Goal: Check status: Check status

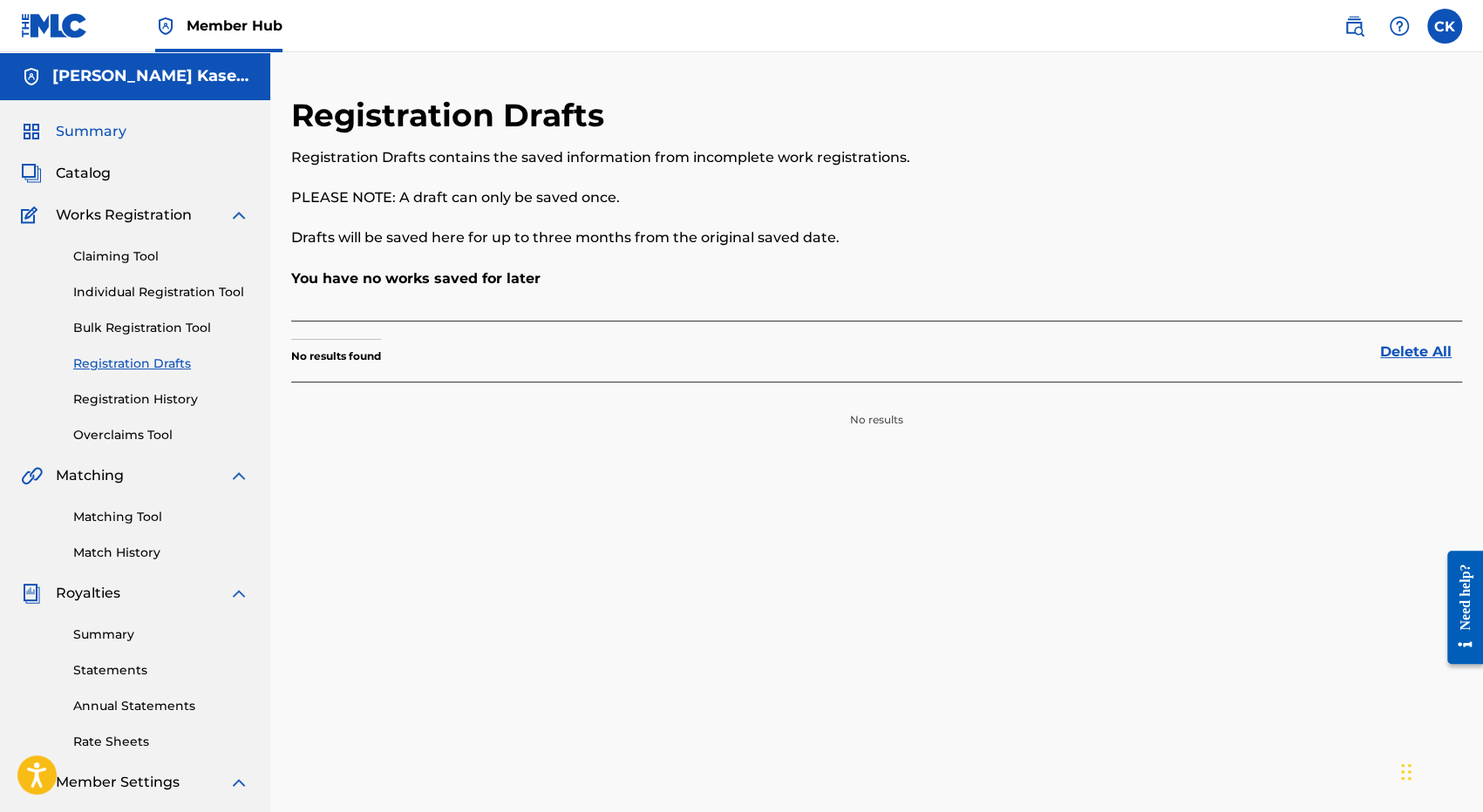
click at [87, 129] on span "Summary" at bounding box center [91, 131] width 70 height 21
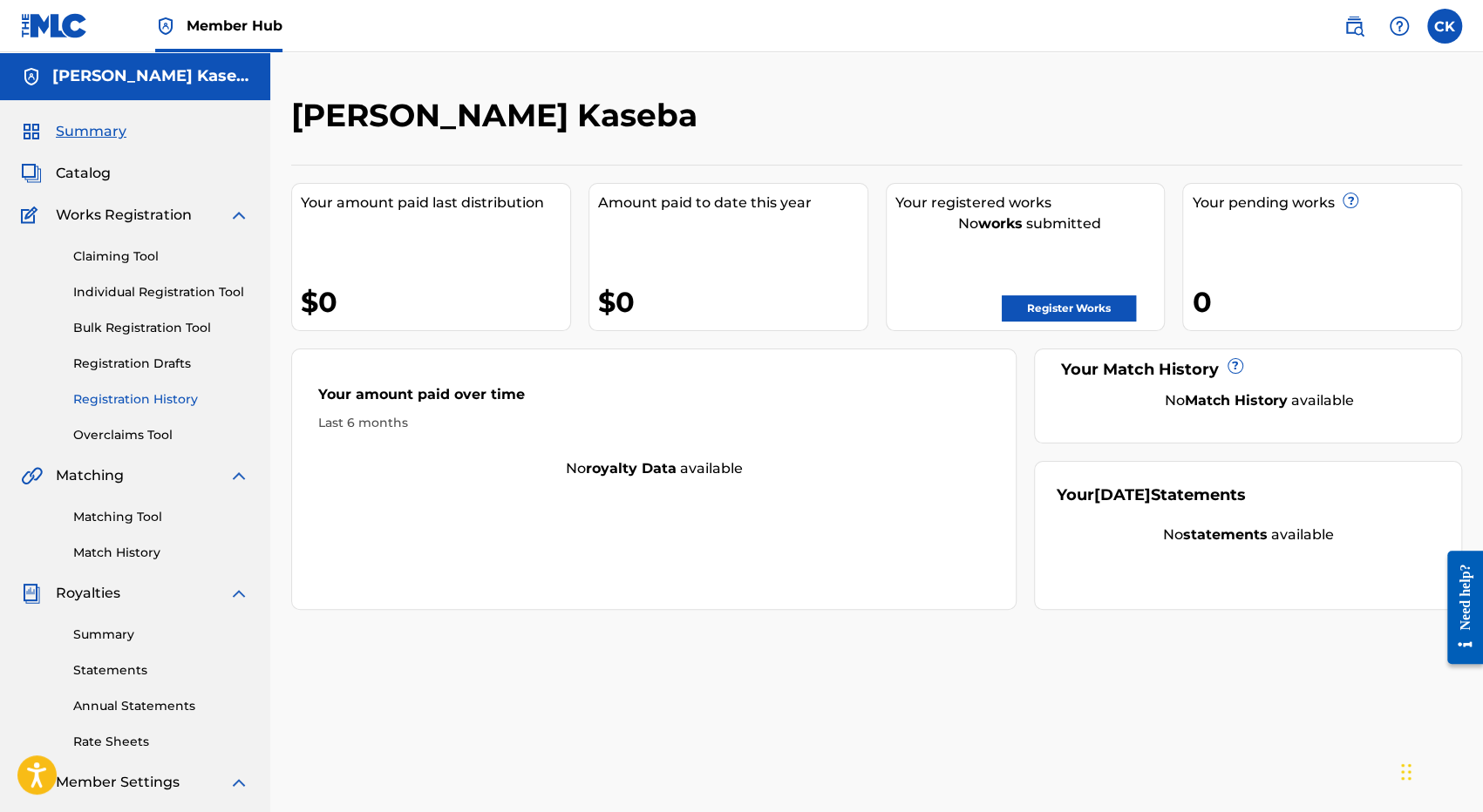
click at [128, 394] on link "Registration History" at bounding box center [161, 400] width 176 height 18
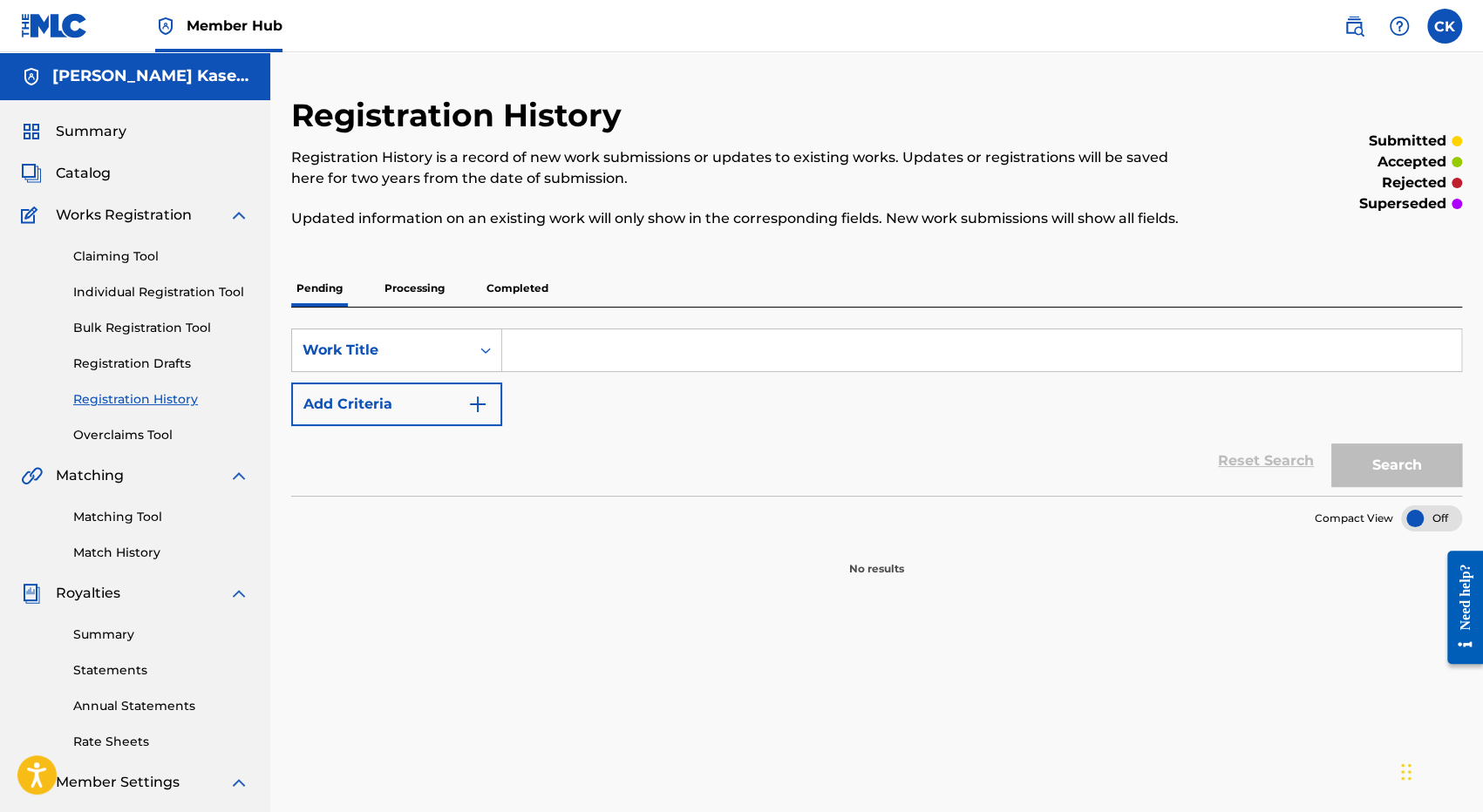
click at [130, 400] on link "Registration History" at bounding box center [161, 400] width 176 height 18
click at [407, 287] on p "Processing" at bounding box center [414, 289] width 70 height 37
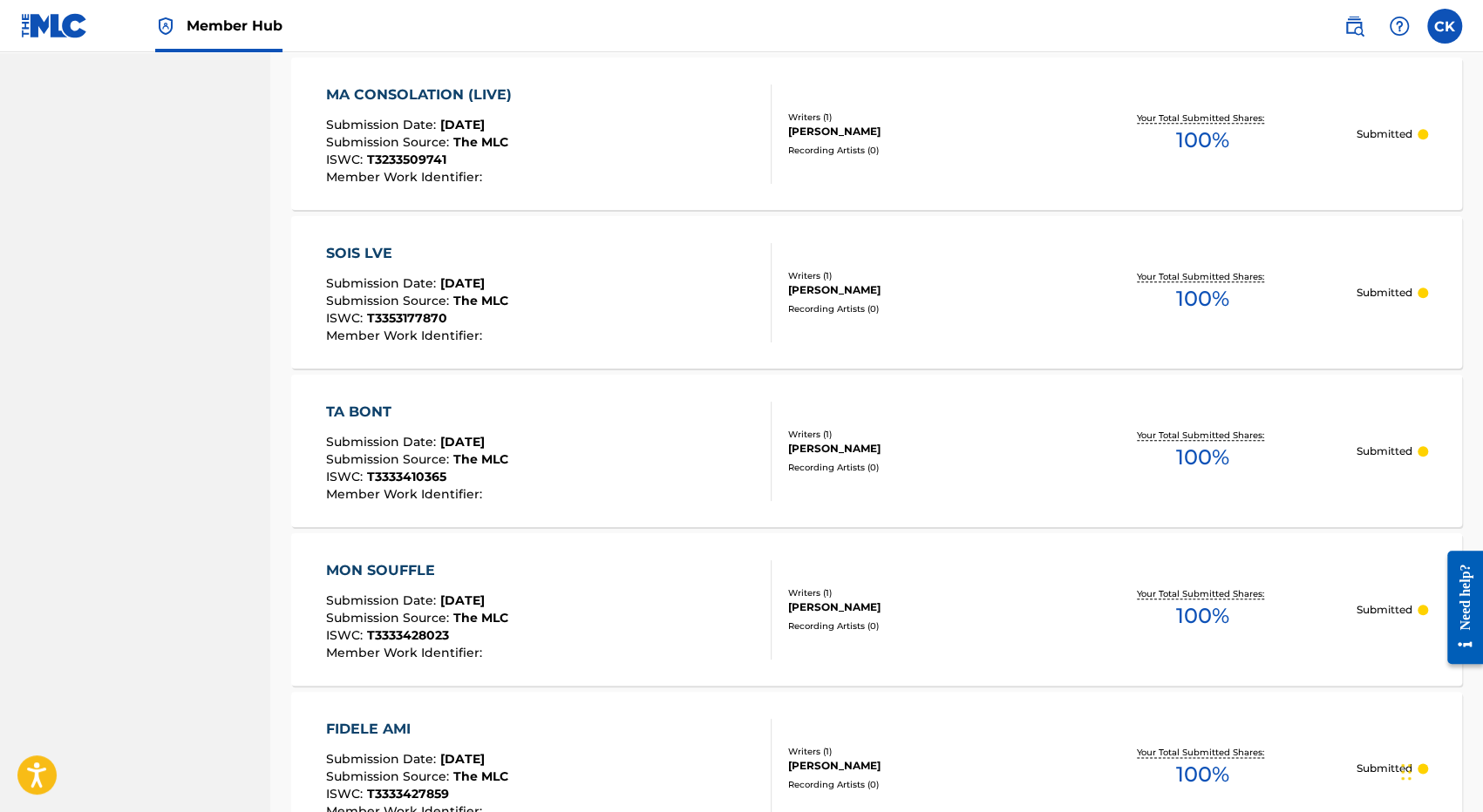
scroll to position [1508, 0]
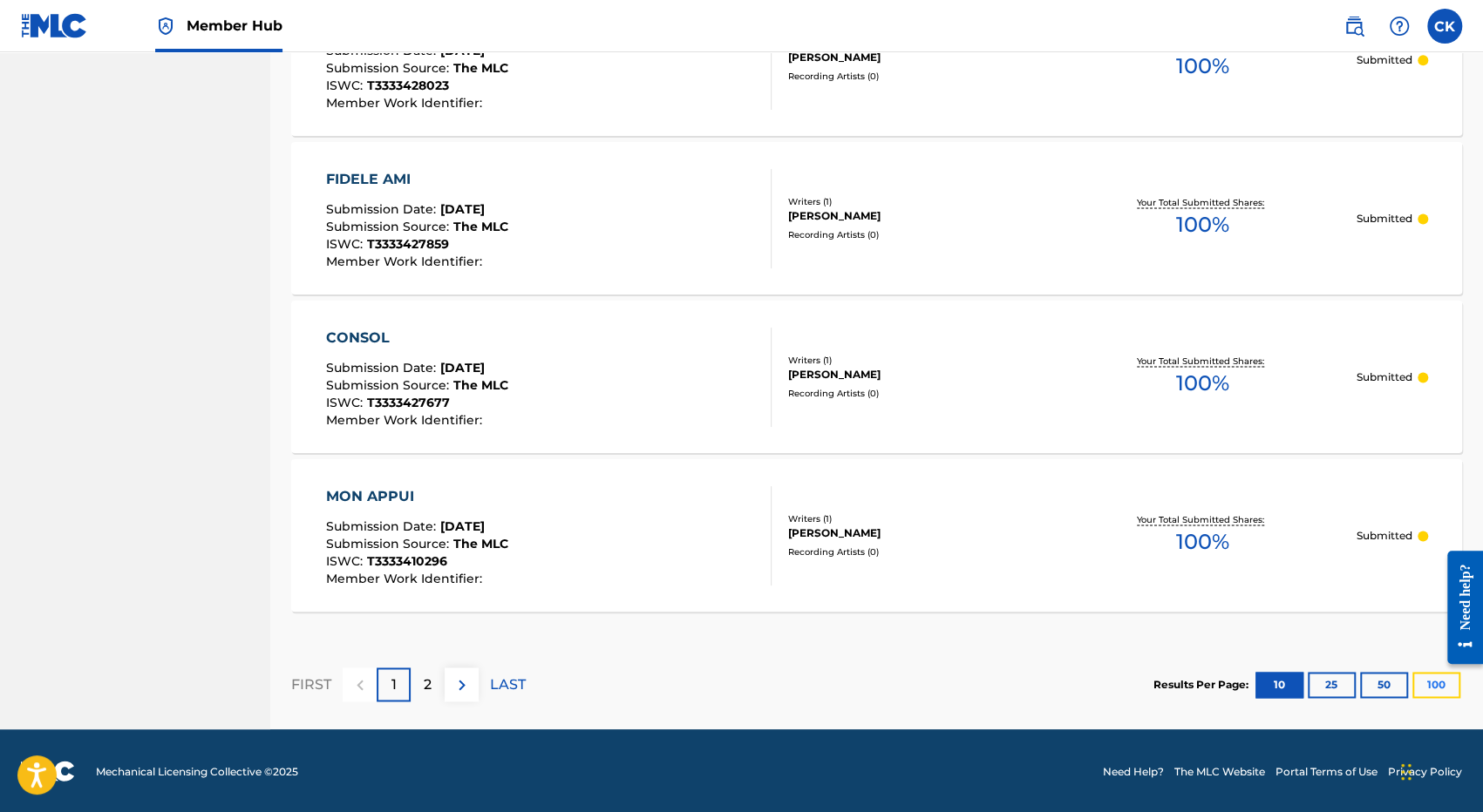
click at [1442, 690] on button "100" at bounding box center [1437, 685] width 48 height 26
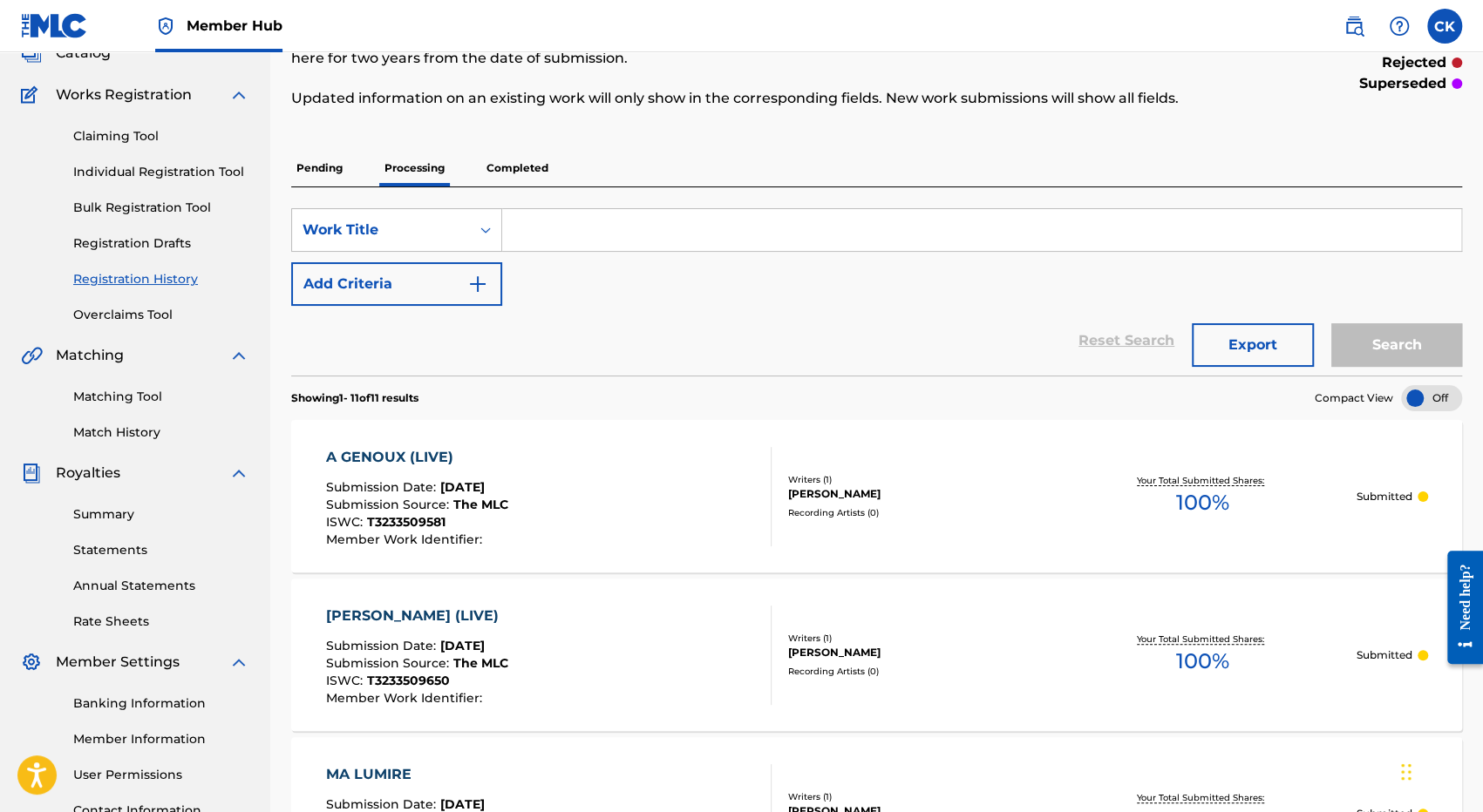
scroll to position [0, 0]
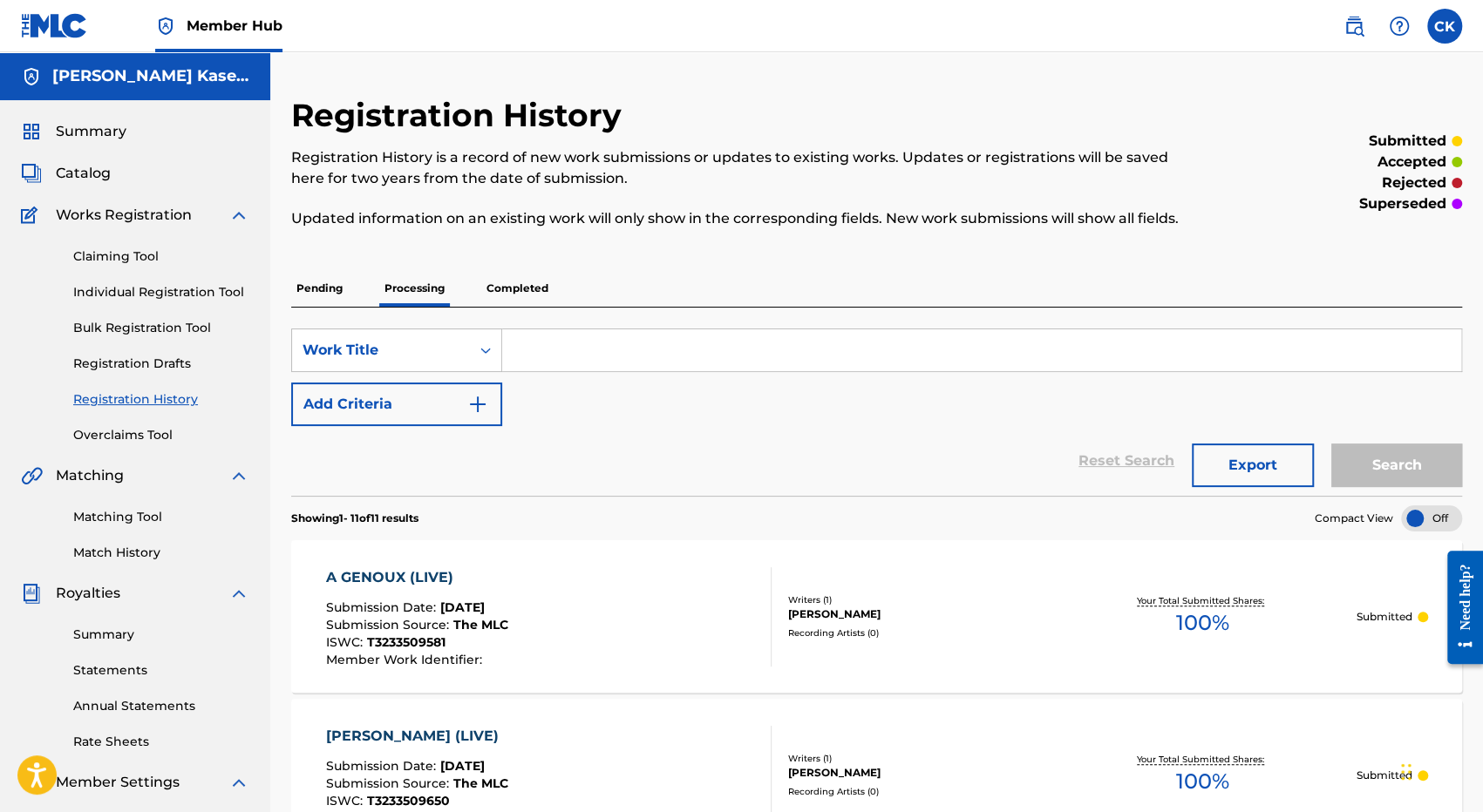
click at [539, 284] on p "Completed" at bounding box center [517, 289] width 72 height 37
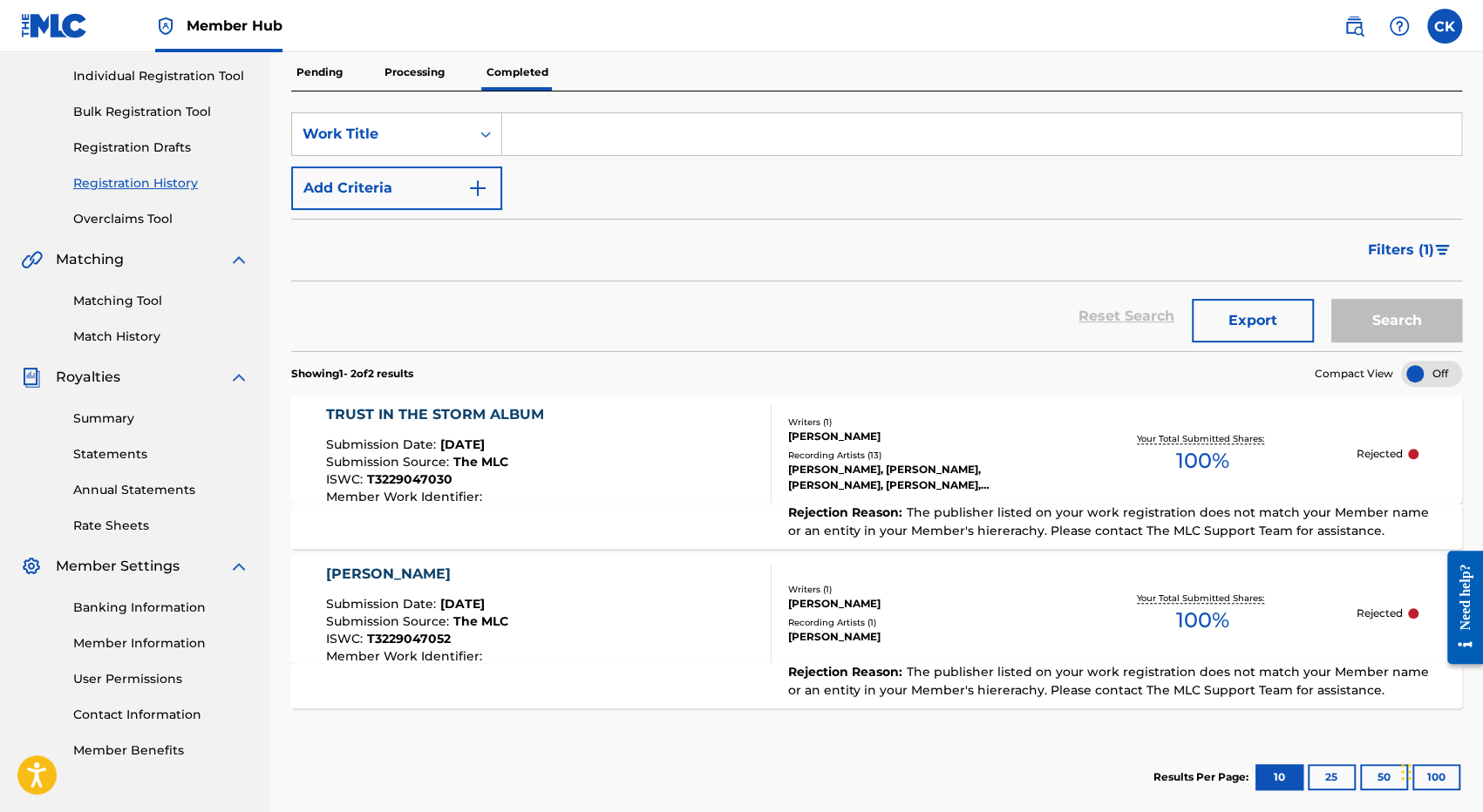
scroll to position [262, 0]
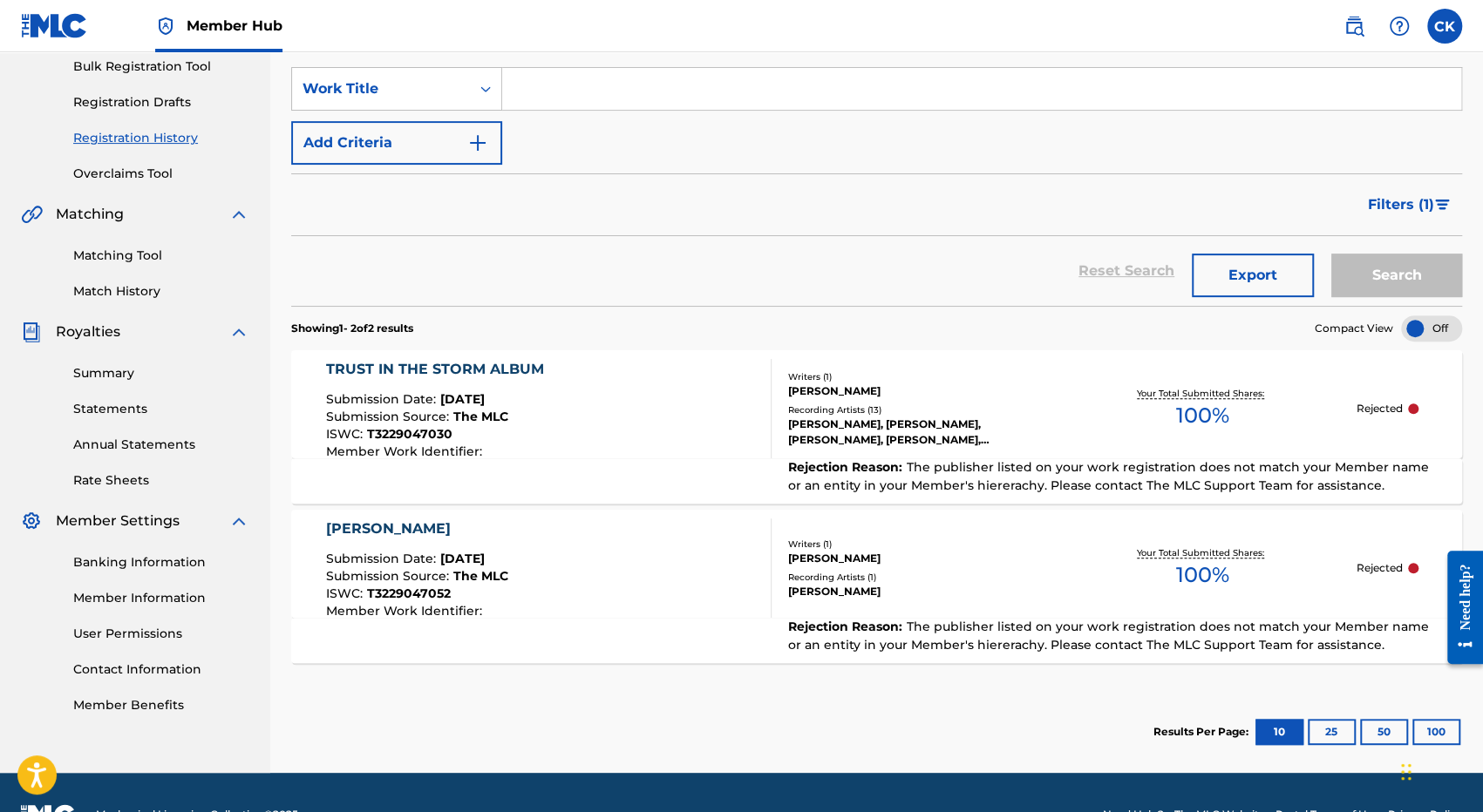
click at [578, 417] on div "TRUST IN THE STORM ALBUM Submission Date : [DATE] Submission Source : The MLC I…" at bounding box center [548, 408] width 445 height 99
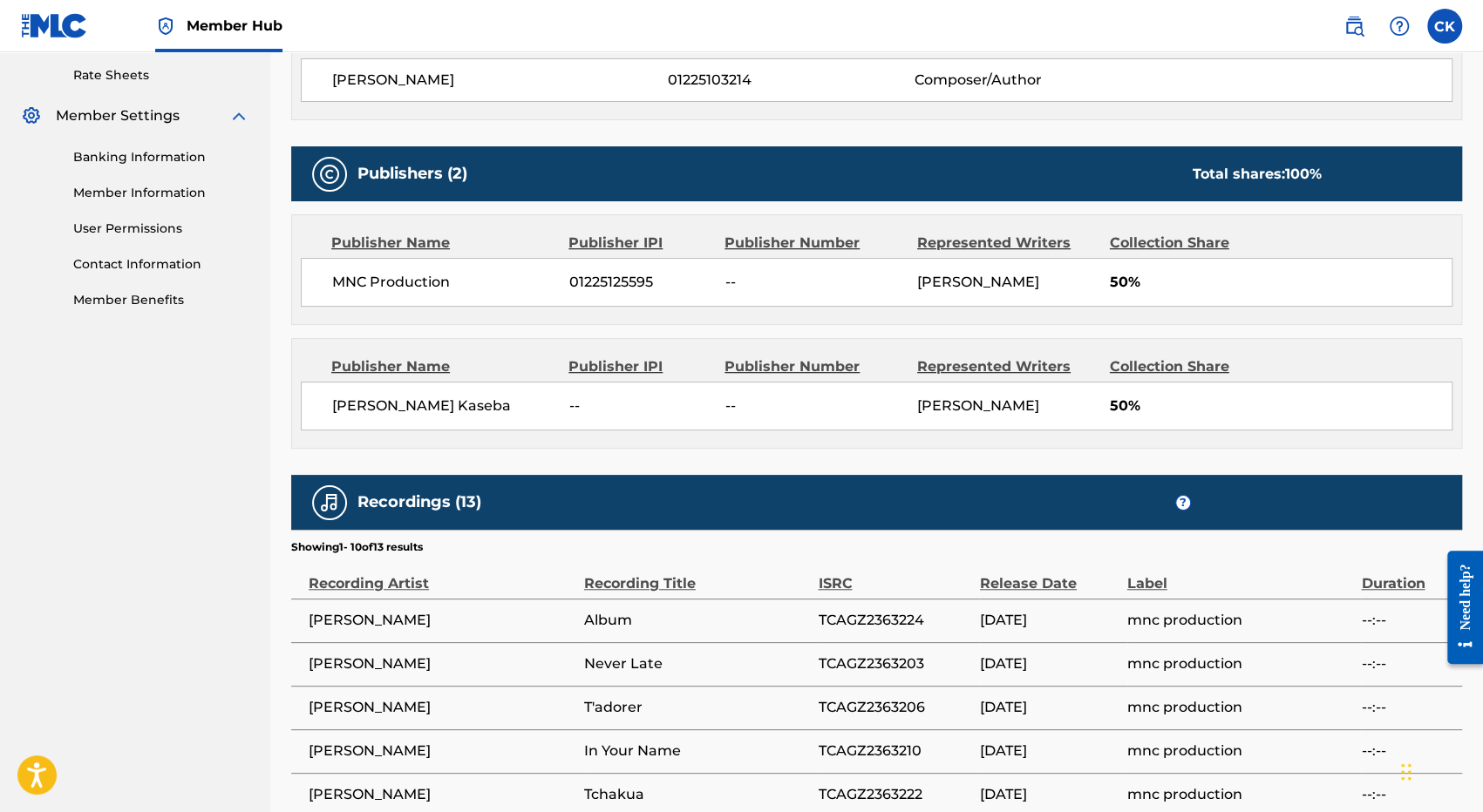
scroll to position [929, 0]
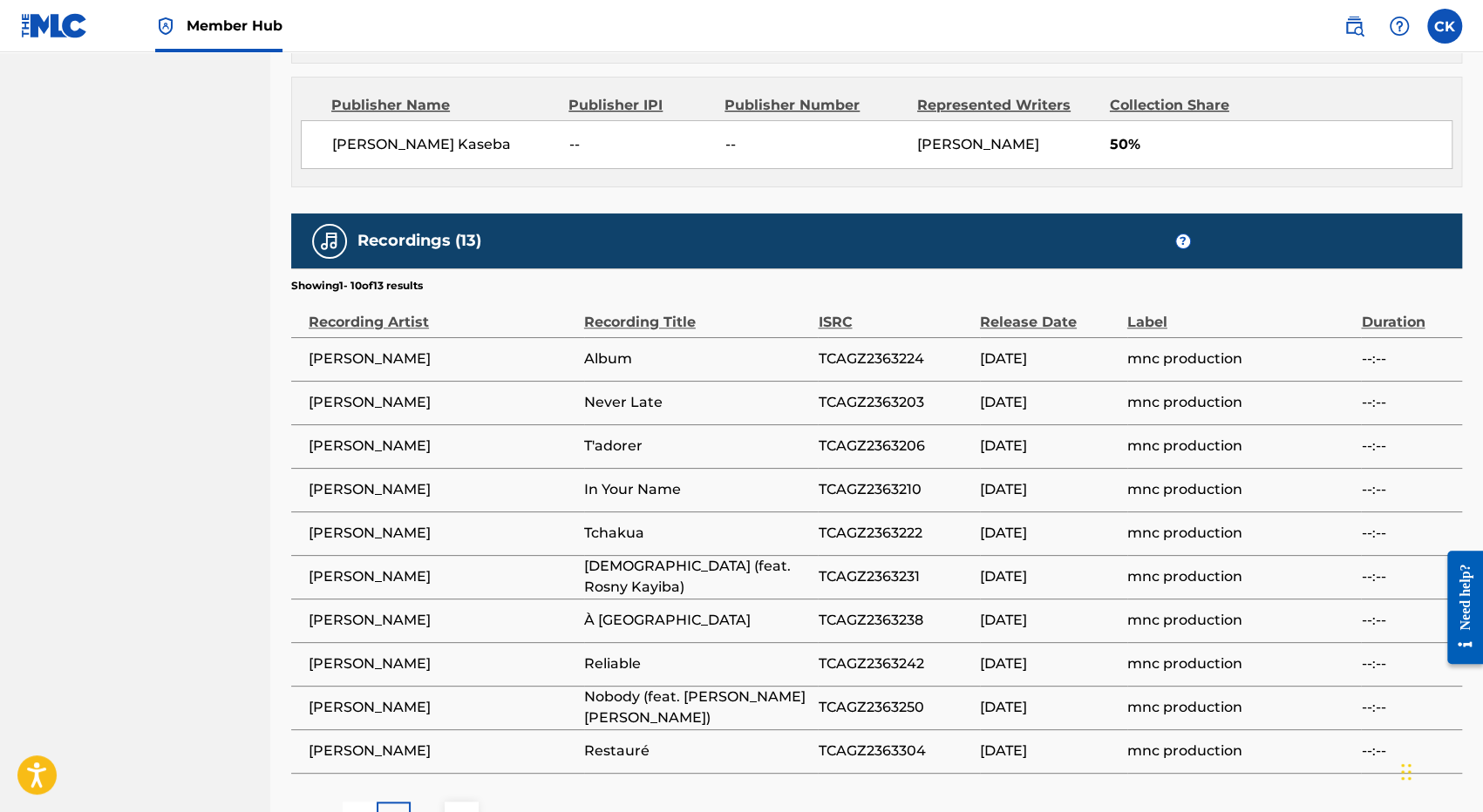
click at [405, 369] on td "[PERSON_NAME]" at bounding box center [438, 359] width 293 height 43
click at [1358, 357] on td "mnc production" at bounding box center [1245, 359] width 235 height 43
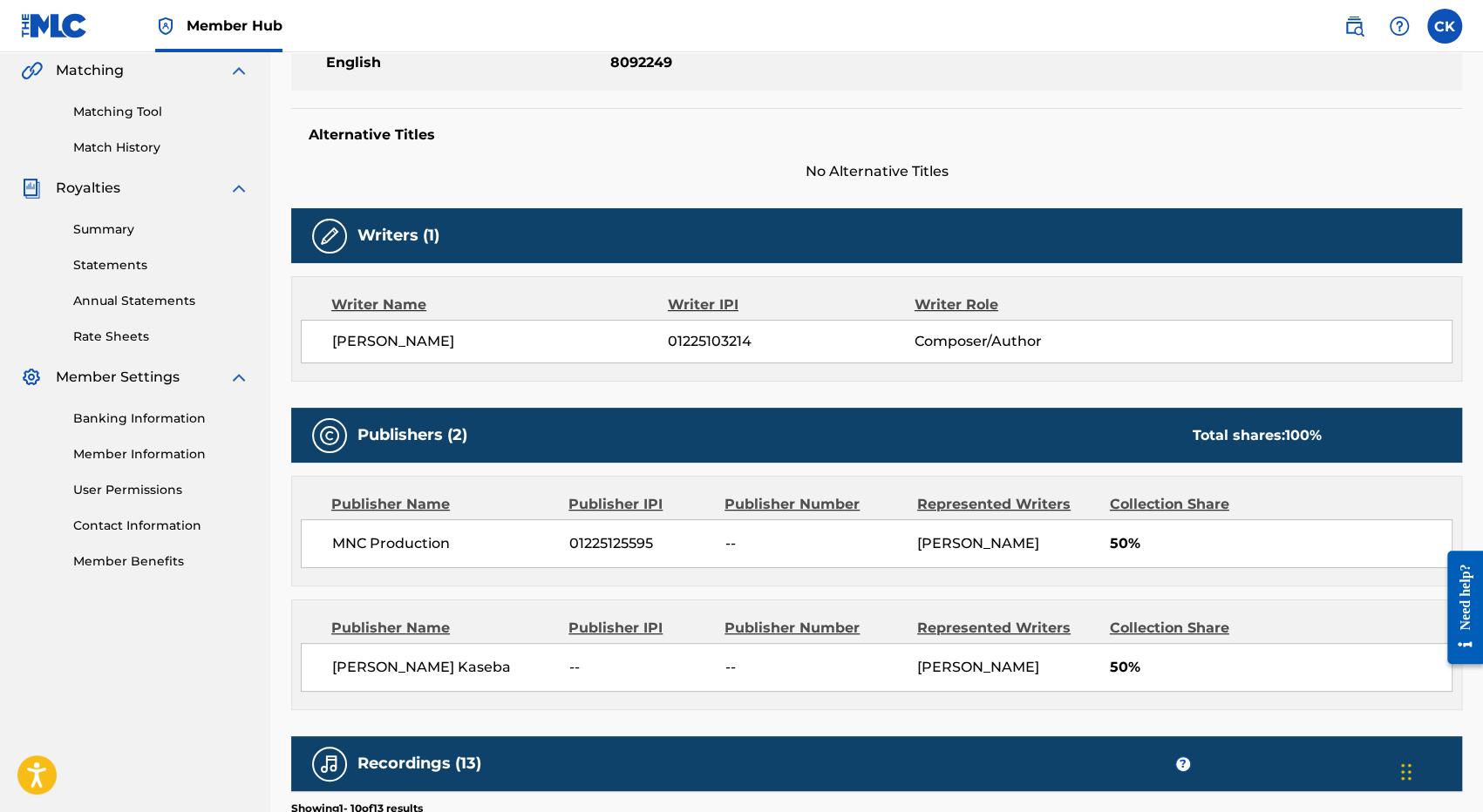
scroll to position [231, 0]
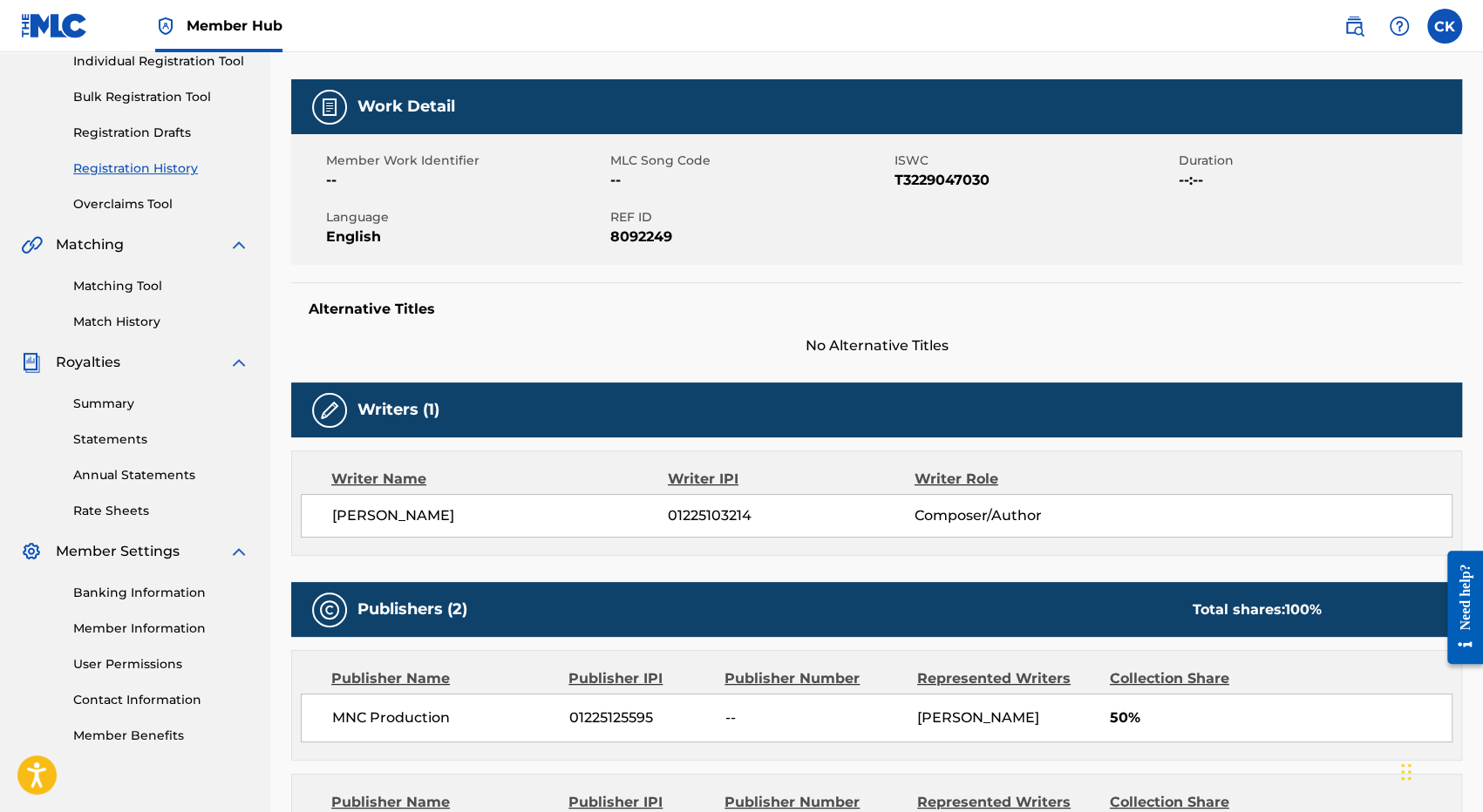
click at [708, 511] on span "01225103214" at bounding box center [791, 516] width 246 height 21
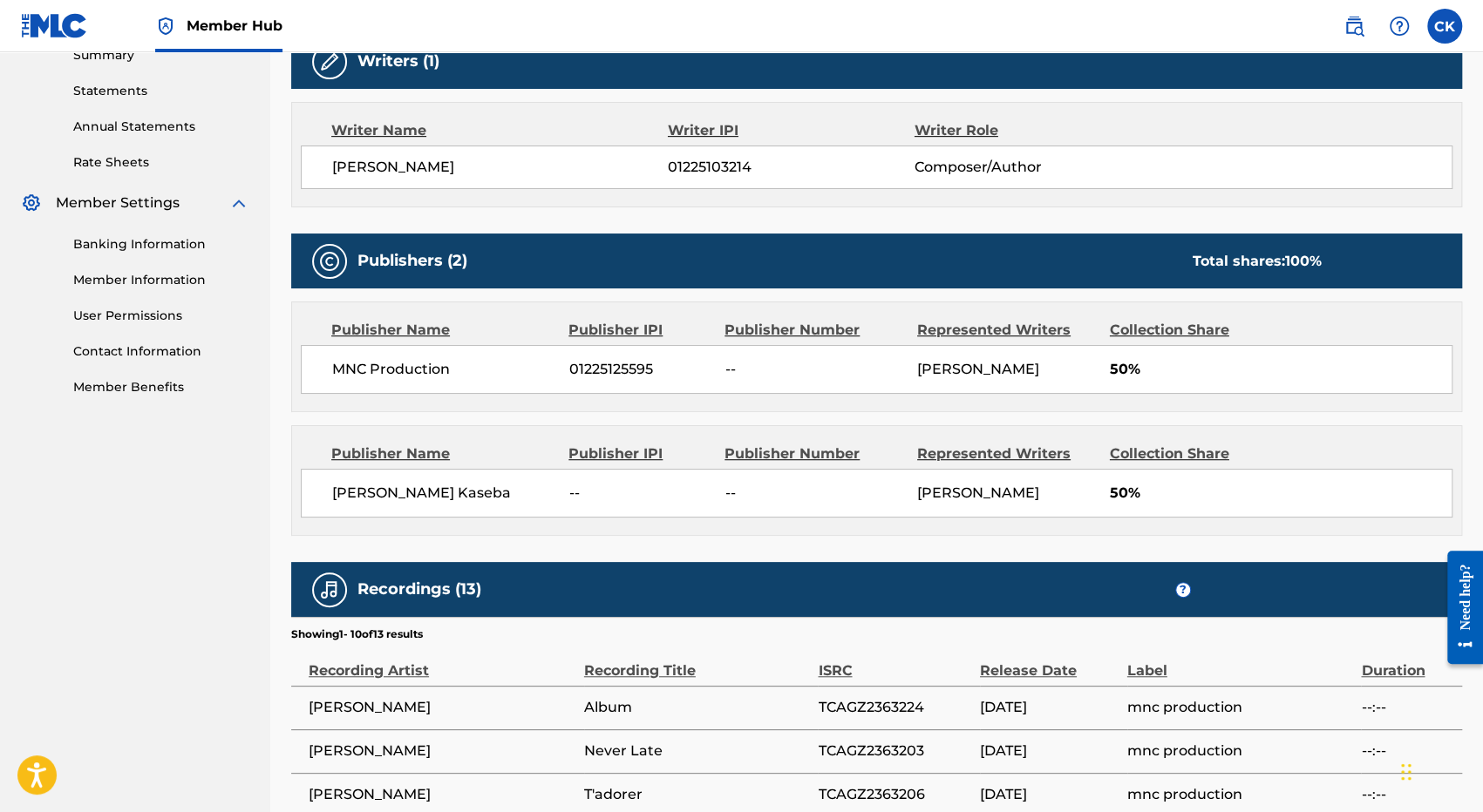
click at [898, 708] on span "TCAGZ2363224" at bounding box center [895, 707] width 154 height 21
click at [915, 495] on div "[PERSON_NAME] Kaseba -- -- [PERSON_NAME] 50%" at bounding box center [876, 493] width 1152 height 49
